Goal: Task Accomplishment & Management: Complete application form

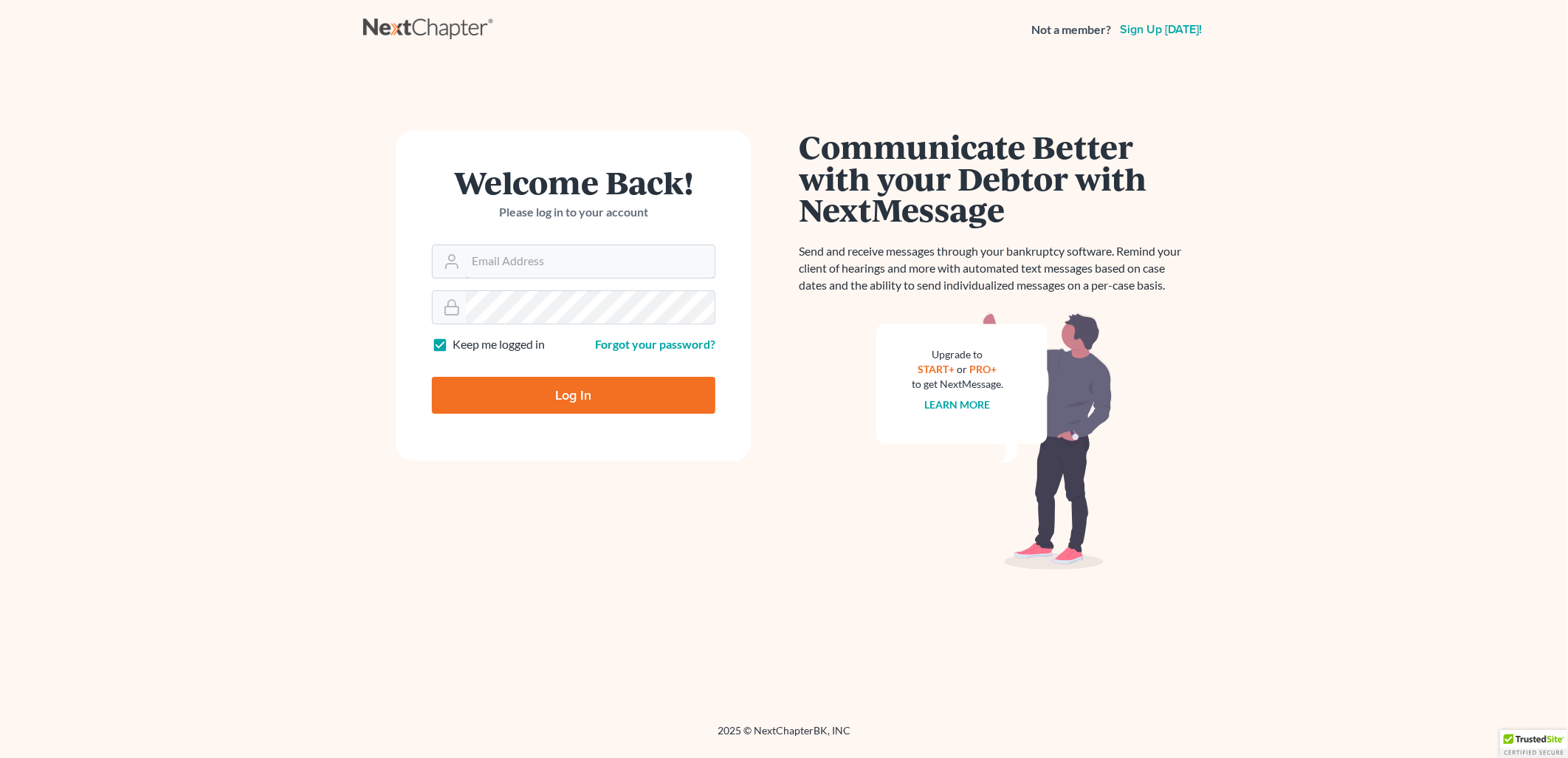
type input "[EMAIL_ADDRESS][DOMAIN_NAME]"
click at [561, 385] on input "Log In" at bounding box center [573, 395] width 283 height 37
type input "Thinking..."
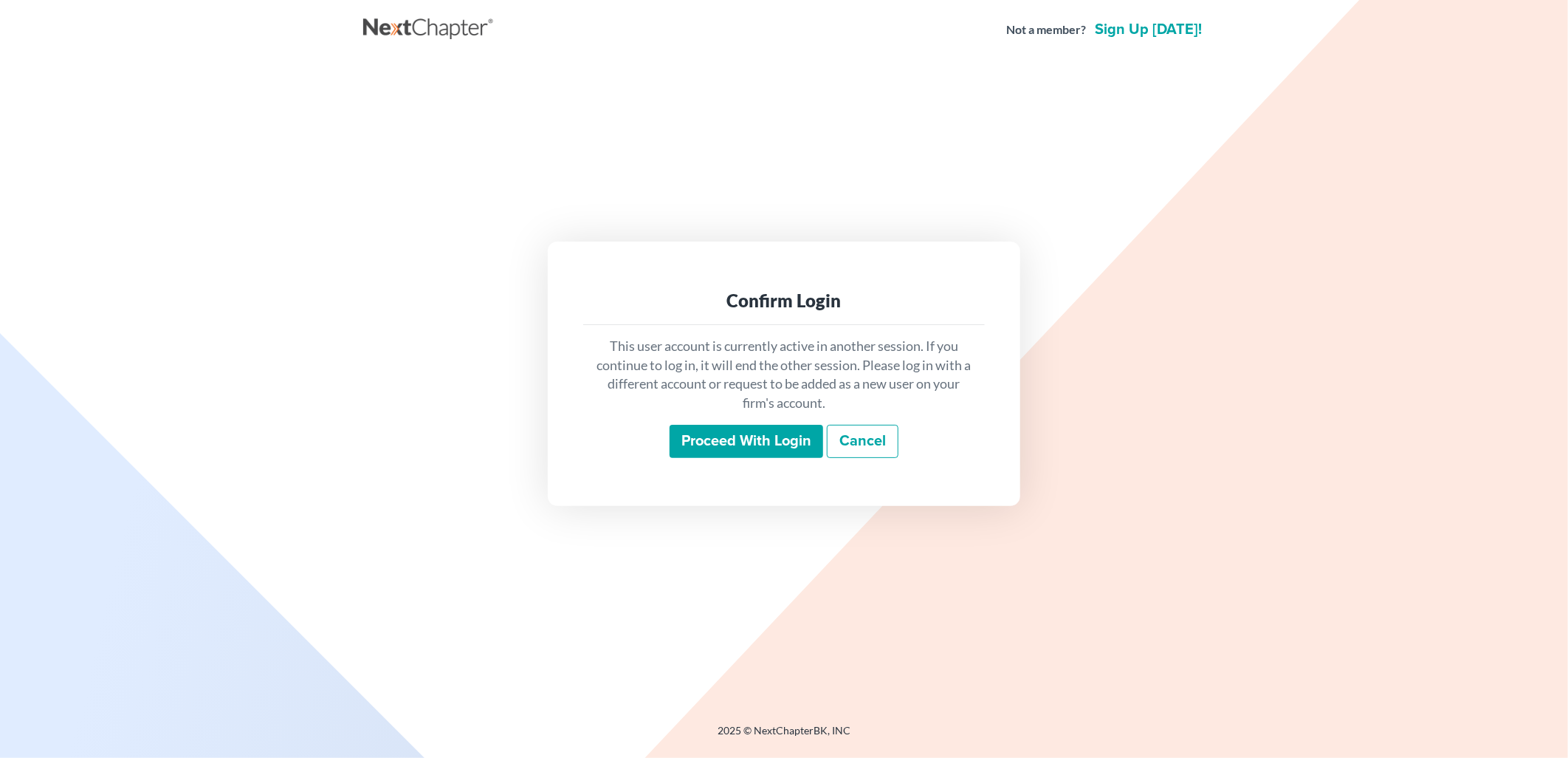
click at [709, 432] on input "Proceed with login" at bounding box center [745, 441] width 153 height 34
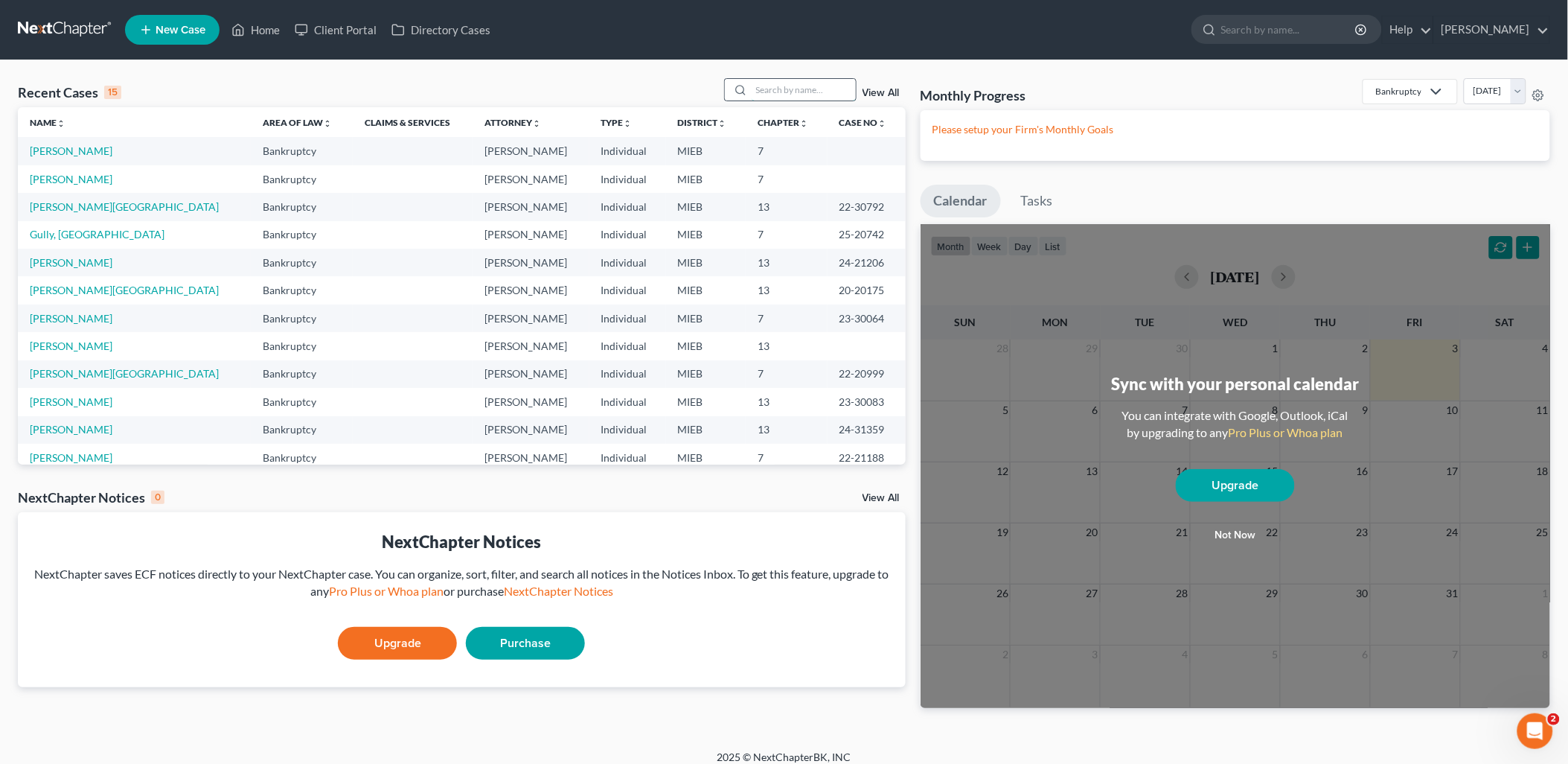
click at [784, 79] on input "search" at bounding box center [804, 89] width 104 height 21
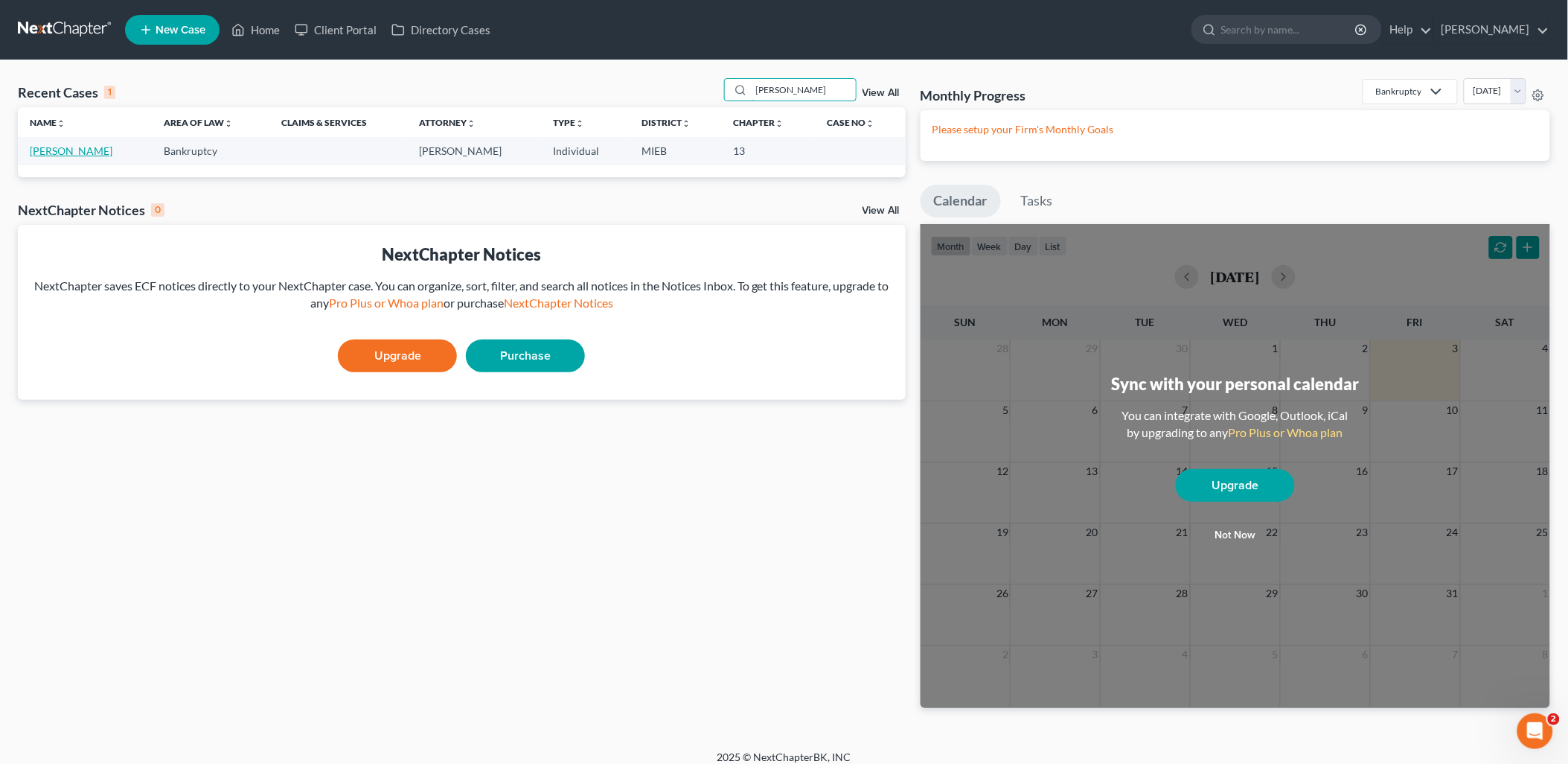
type input "[PERSON_NAME]"
click at [65, 149] on link "[PERSON_NAME]" at bounding box center [71, 150] width 82 height 12
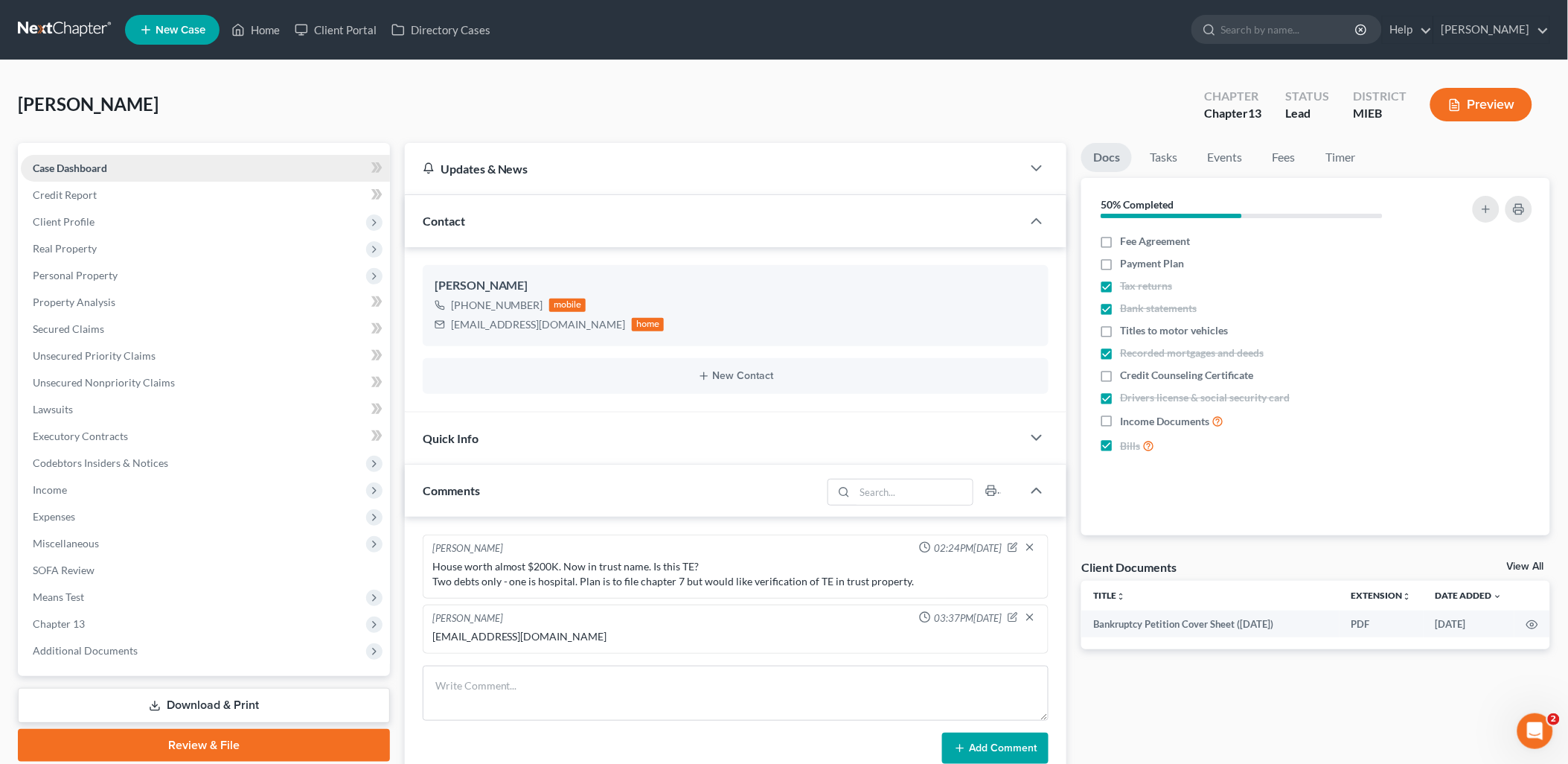
click at [76, 166] on span "Case Dashboard" at bounding box center [70, 168] width 74 height 12
click at [74, 212] on span "Client Profile" at bounding box center [205, 222] width 369 height 27
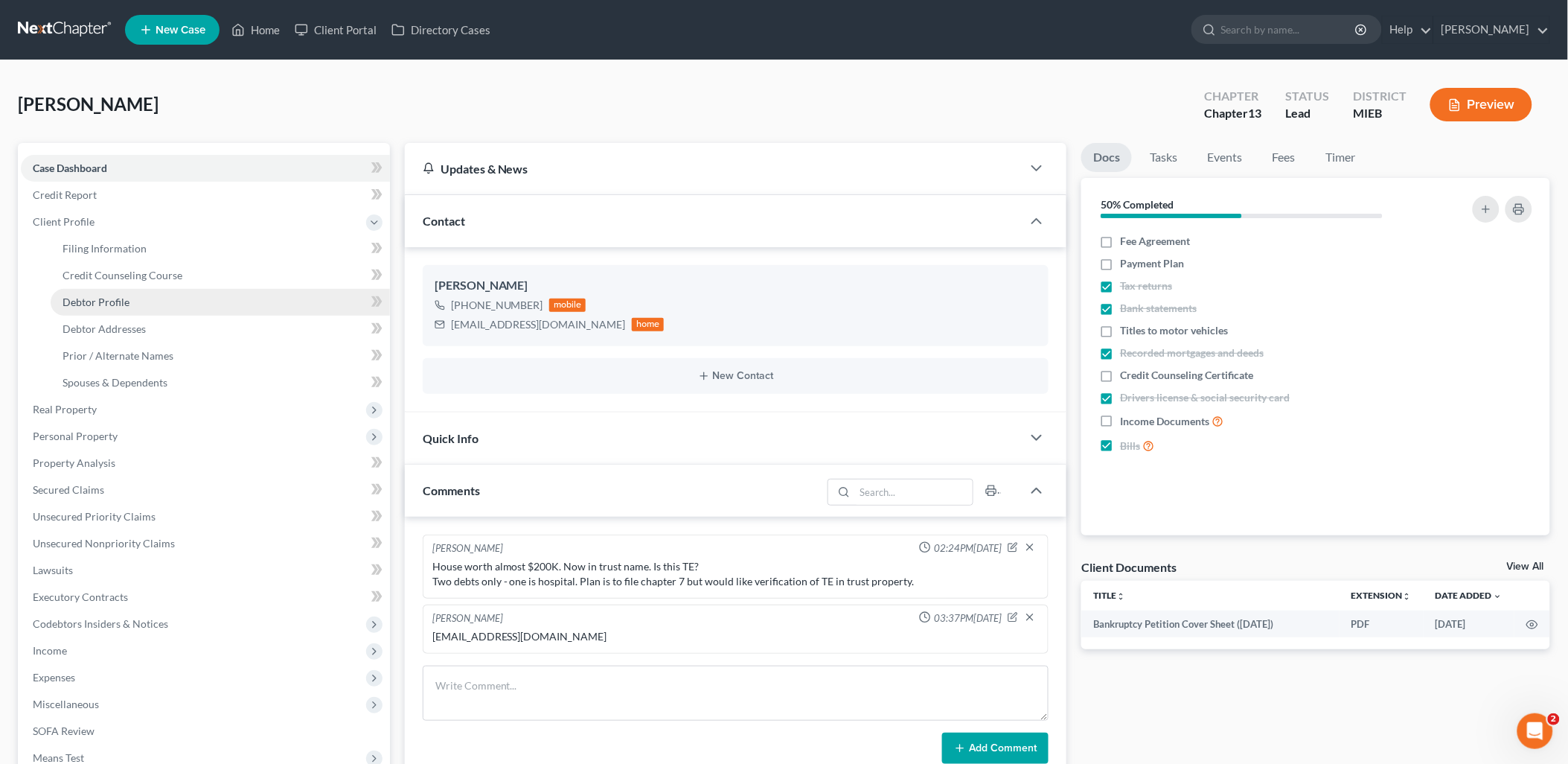
click at [106, 289] on link "Debtor Profile" at bounding box center [220, 302] width 340 height 27
select select "1"
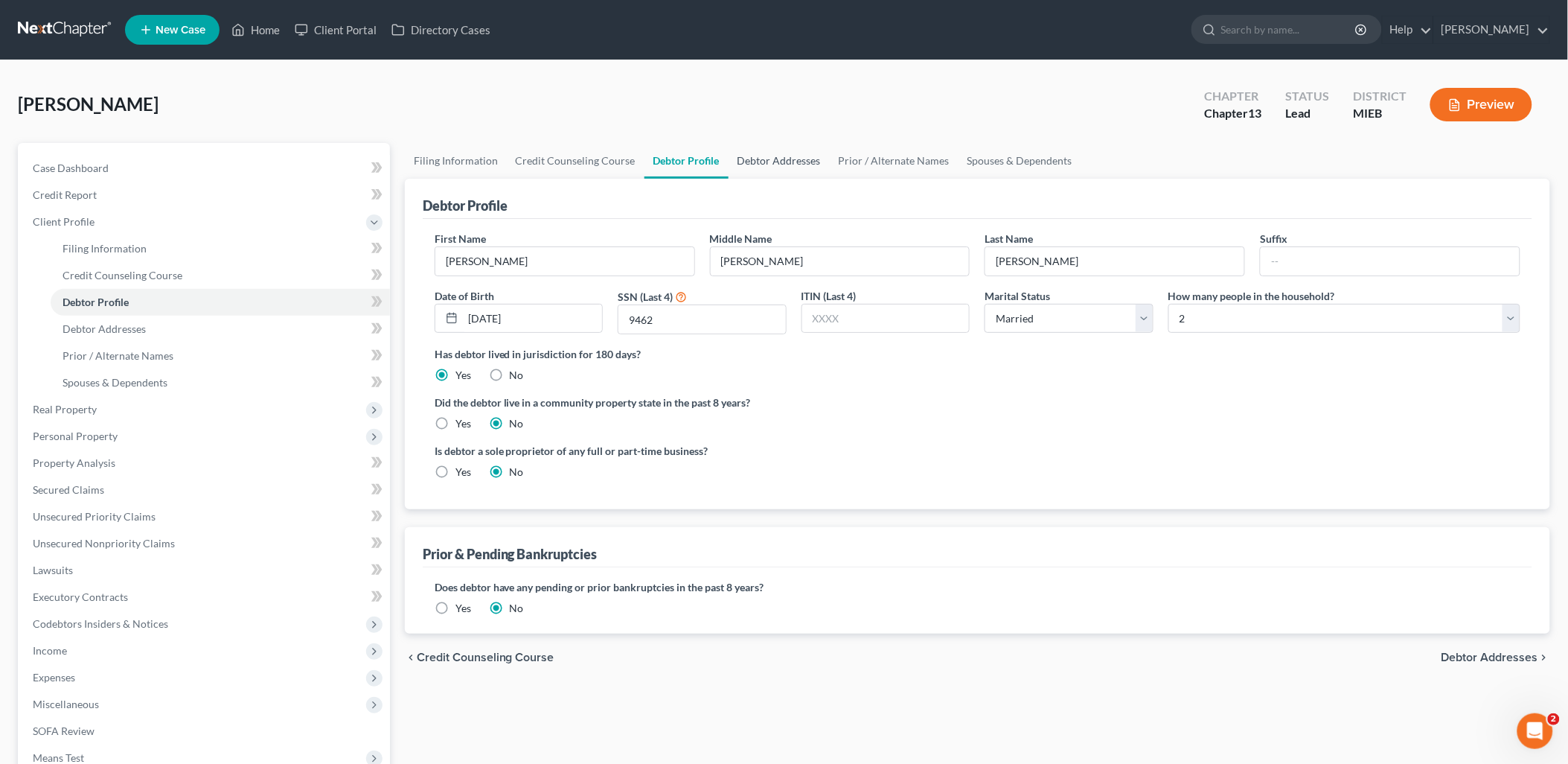
click at [776, 157] on link "Debtor Addresses" at bounding box center [779, 161] width 101 height 35
